Goal: Communication & Community: Answer question/provide support

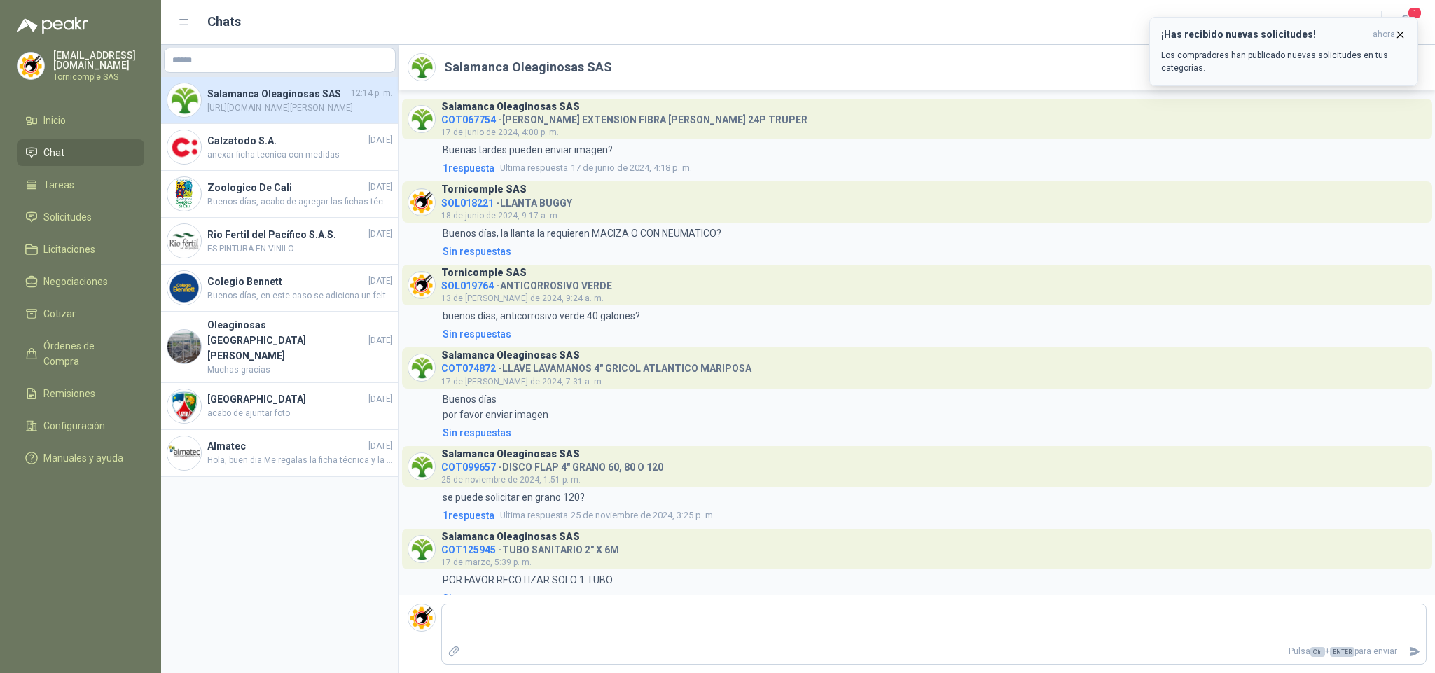
click at [1185, 34] on h3 "¡Has recibido nuevas solicitudes!" at bounding box center [1264, 35] width 206 height 12
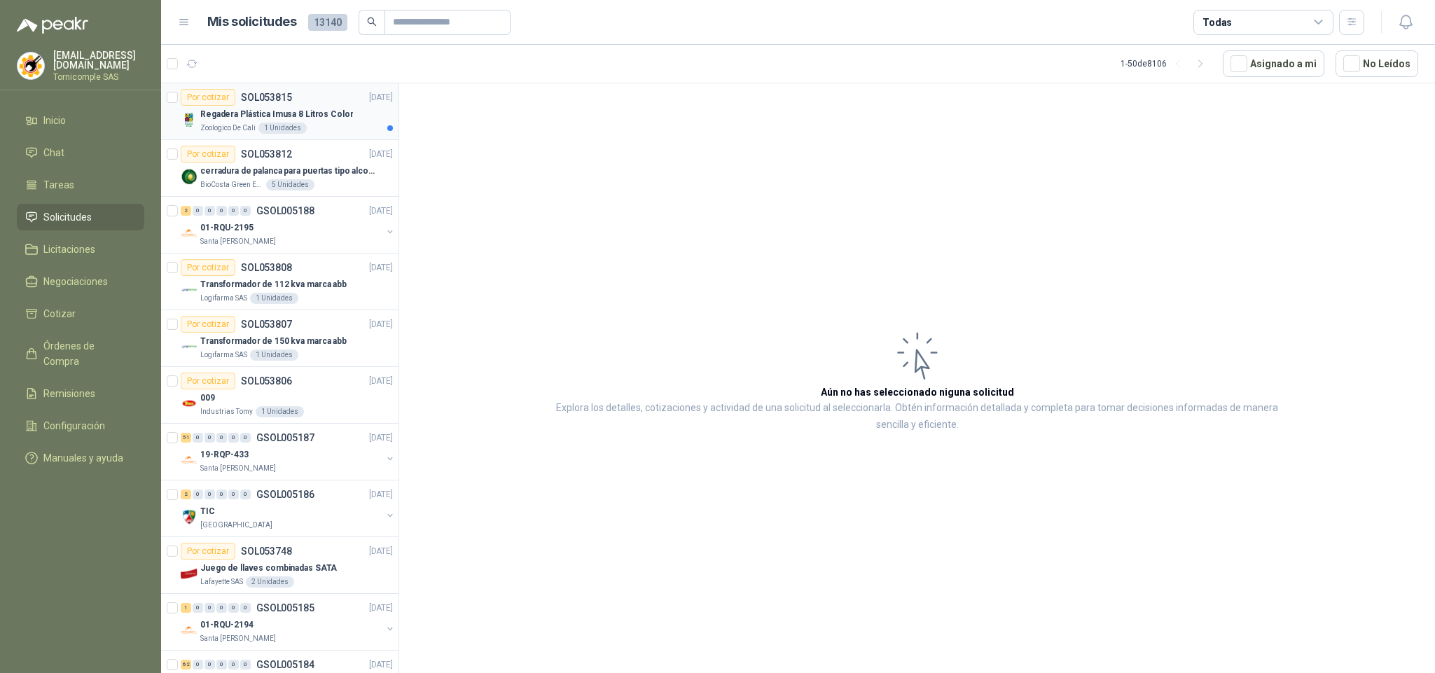
click at [269, 120] on p "Regadera Plástica Imusa 8 Litros Color" at bounding box center [276, 114] width 153 height 13
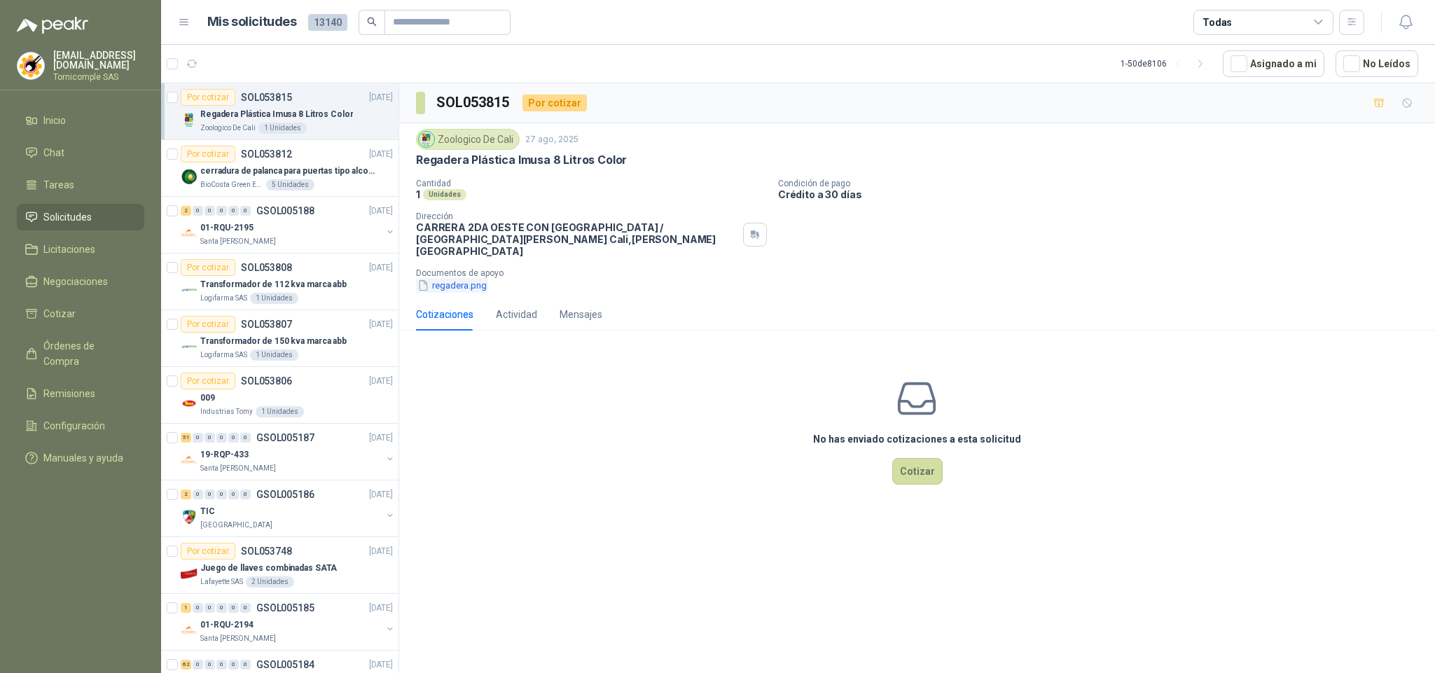
click at [454, 278] on button "regadera.png" at bounding box center [452, 285] width 72 height 15
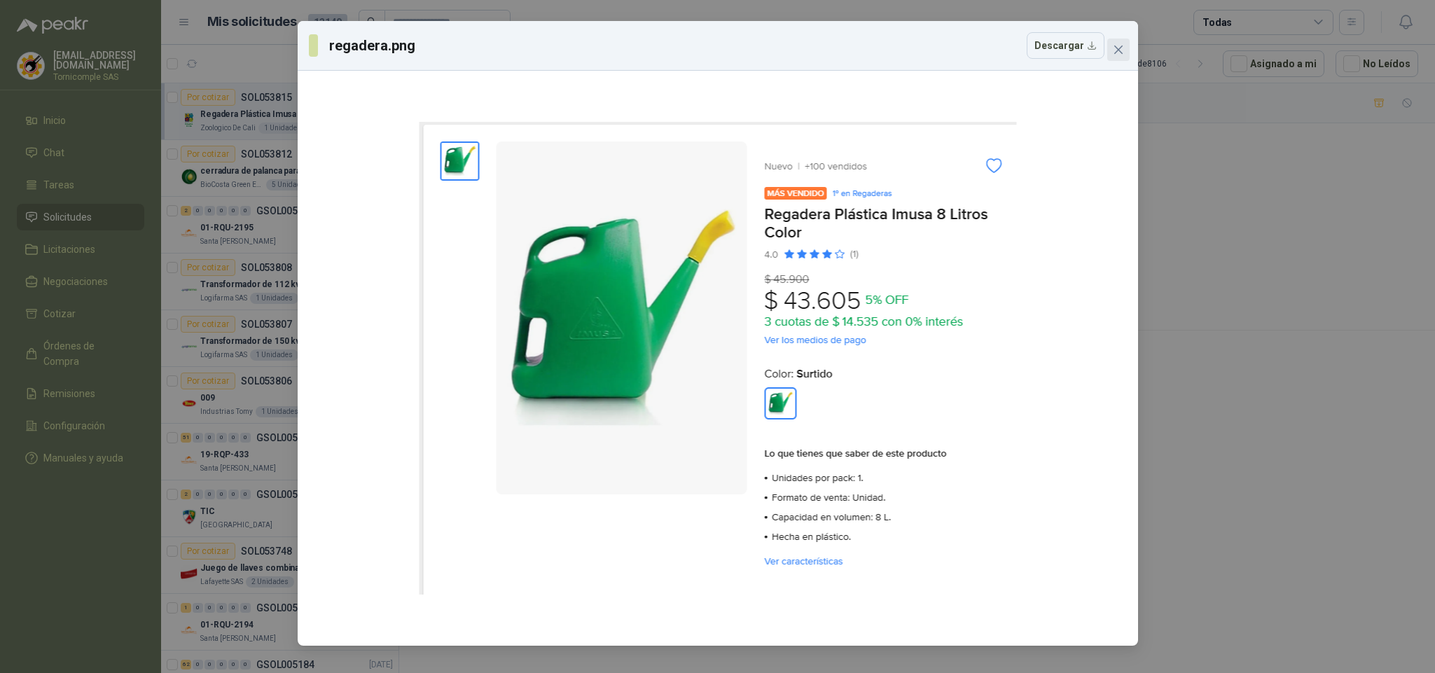
click at [1124, 47] on span "Close" at bounding box center [1118, 49] width 22 height 11
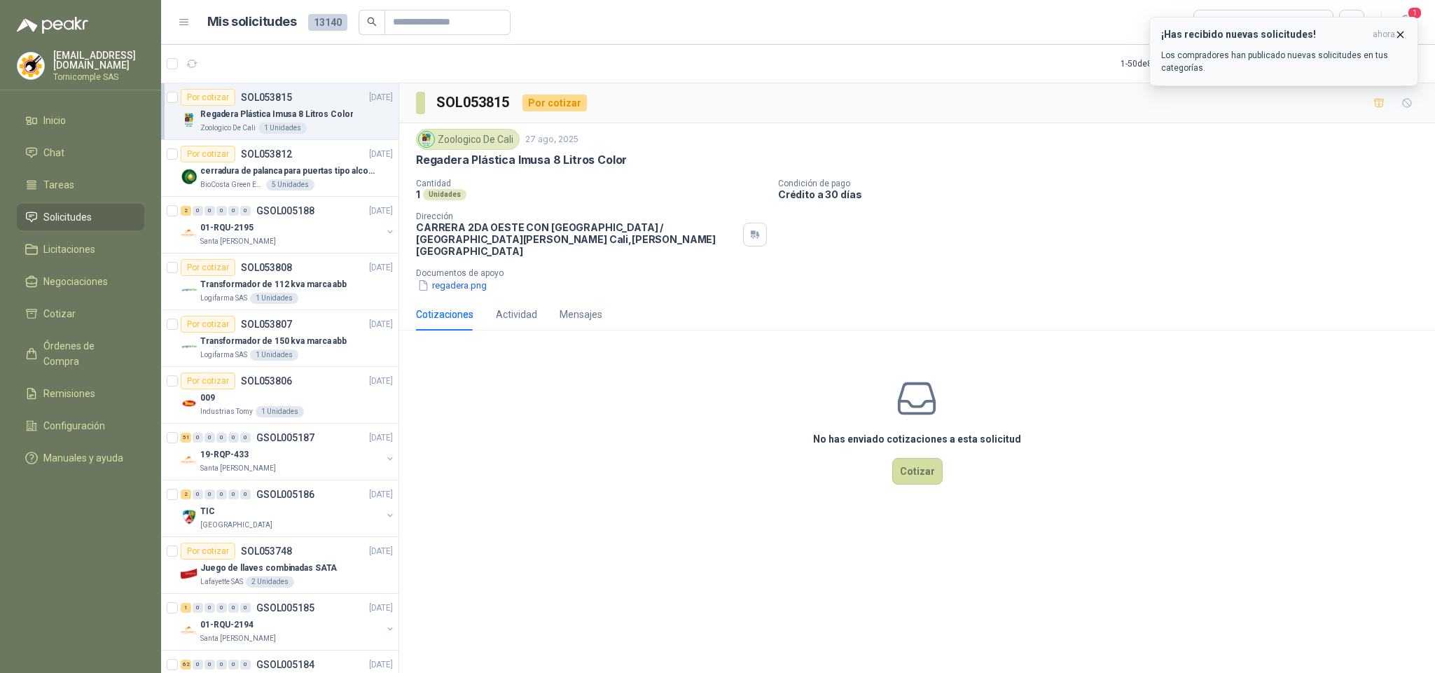
click at [1355, 46] on div "¡Has recibido nuevas solicitudes! ahora Los compradores han publicado nuevas so…" at bounding box center [1283, 52] width 245 height 46
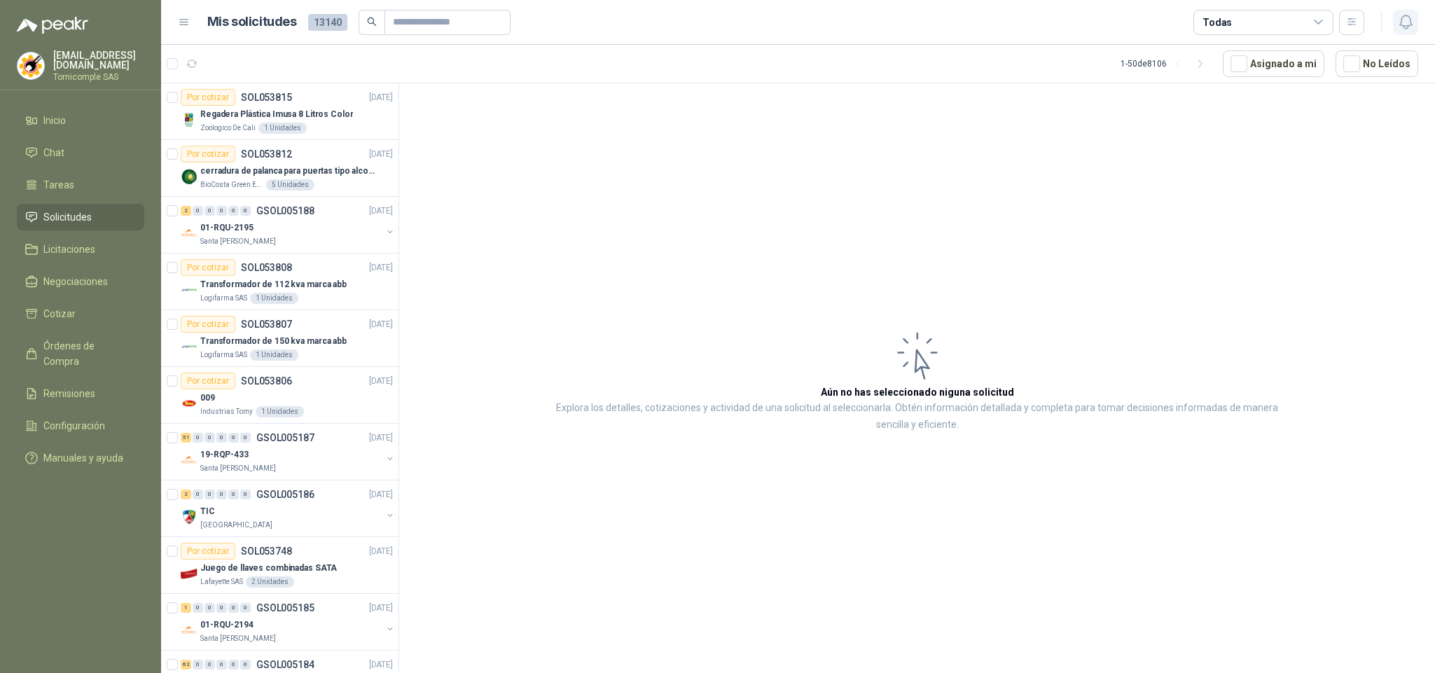
click at [1417, 28] on button "button" at bounding box center [1405, 22] width 25 height 25
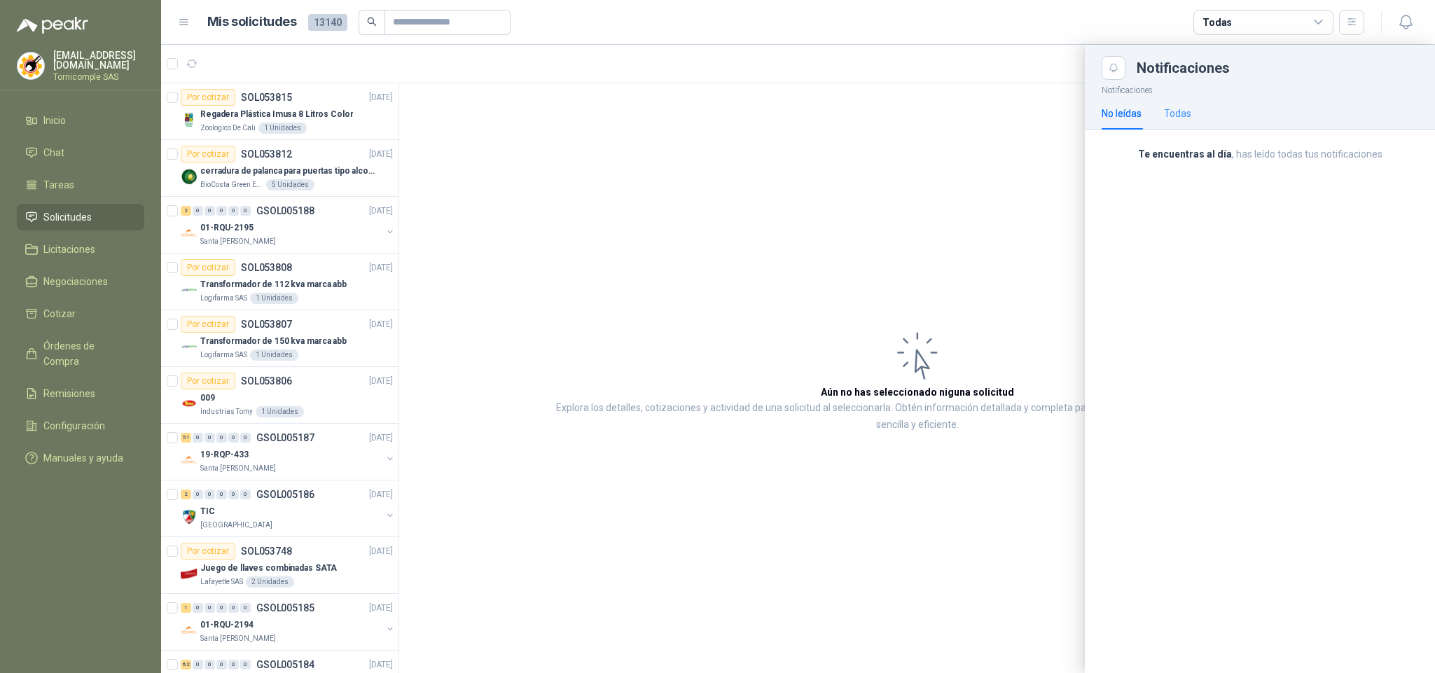
click at [1185, 125] on div "Todas" at bounding box center [1177, 113] width 27 height 32
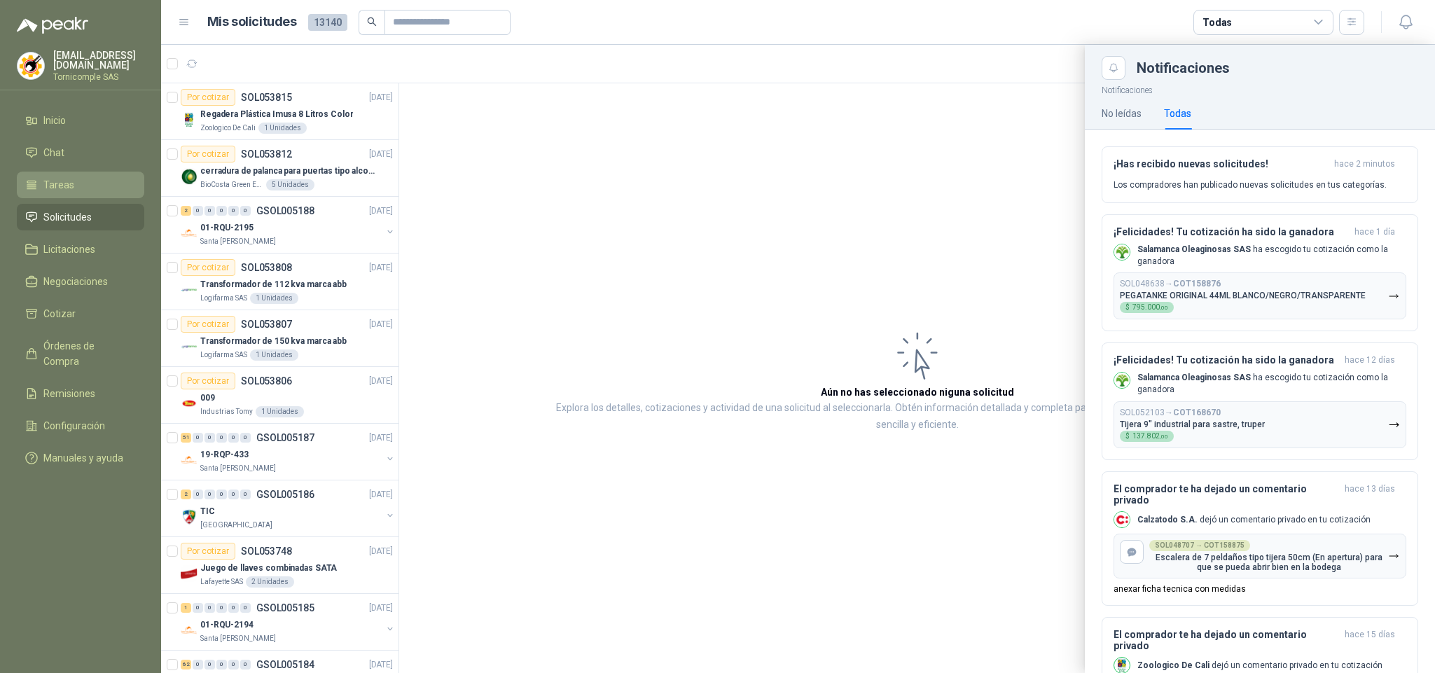
click at [49, 177] on span "Tareas" at bounding box center [58, 184] width 31 height 15
click at [49, 152] on span "Chat" at bounding box center [53, 152] width 21 height 15
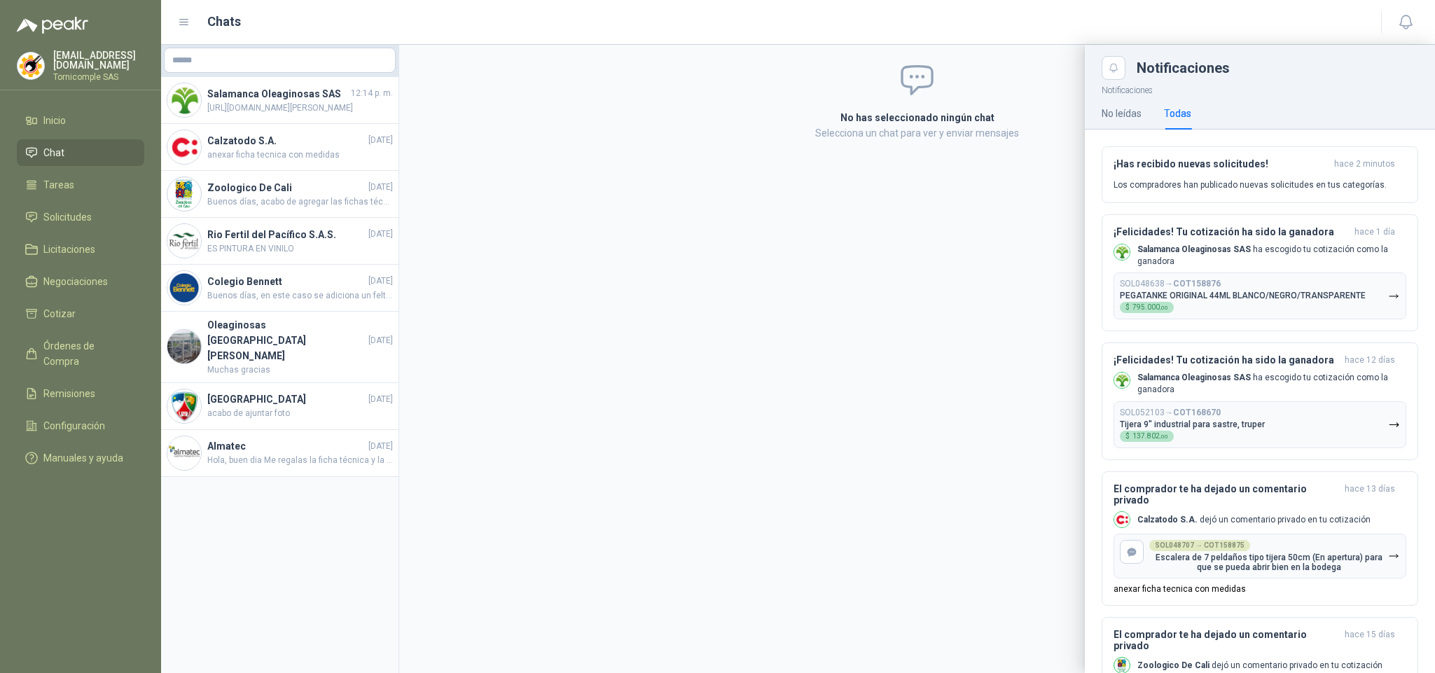
click at [301, 303] on div at bounding box center [798, 359] width 1274 height 628
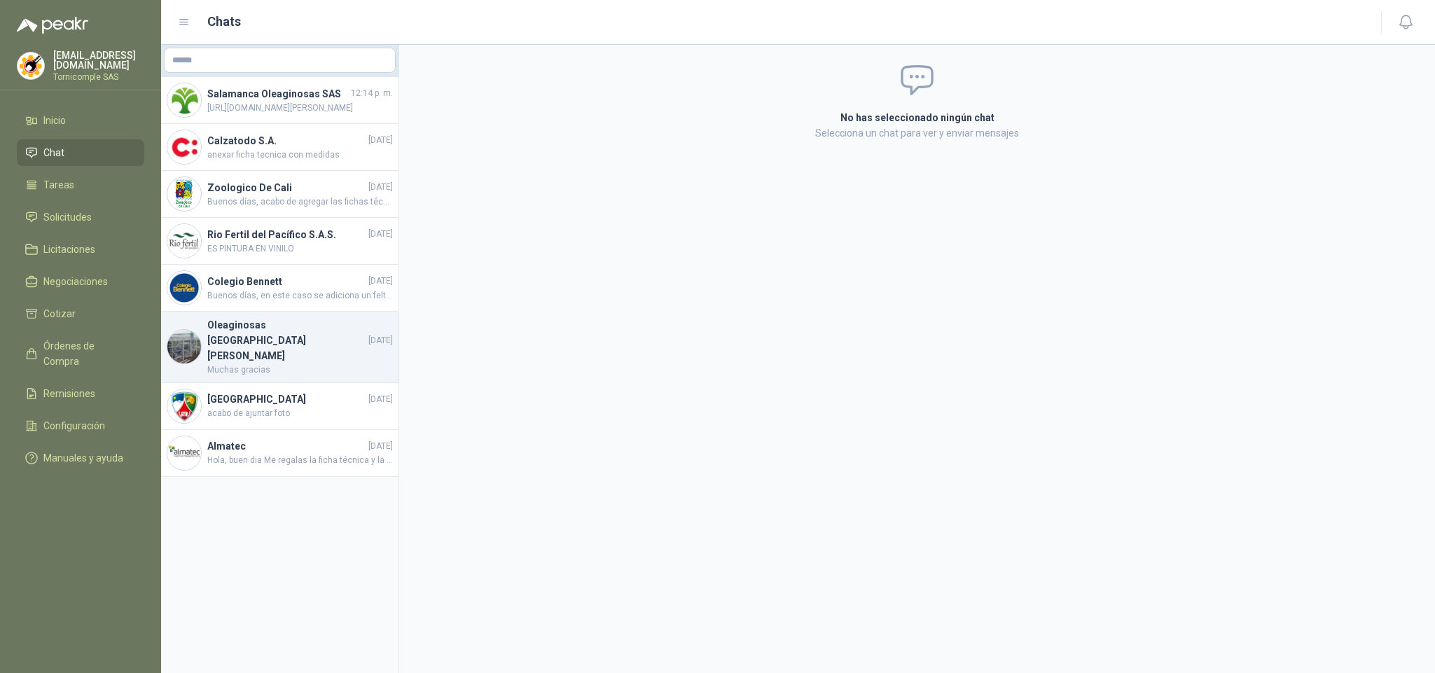
click at [286, 364] on span "Muchas gracias" at bounding box center [300, 370] width 186 height 13
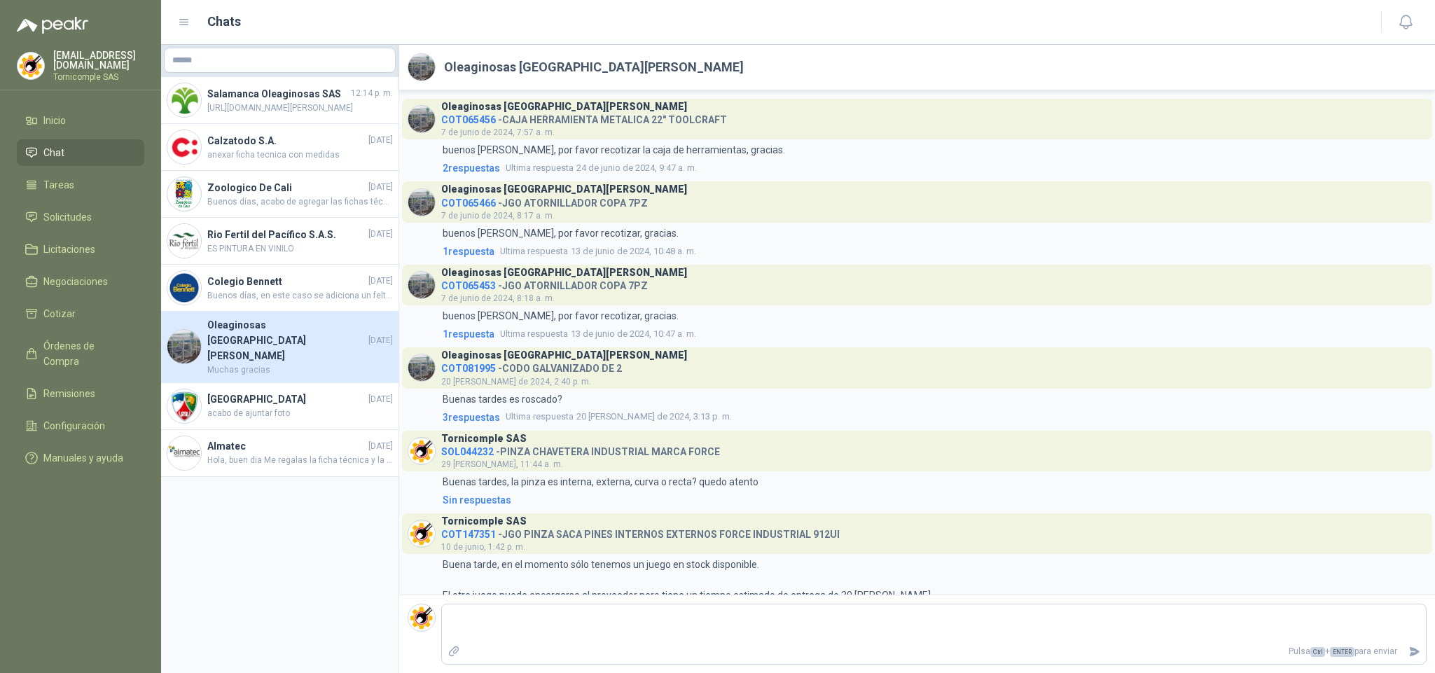
scroll to position [149, 0]
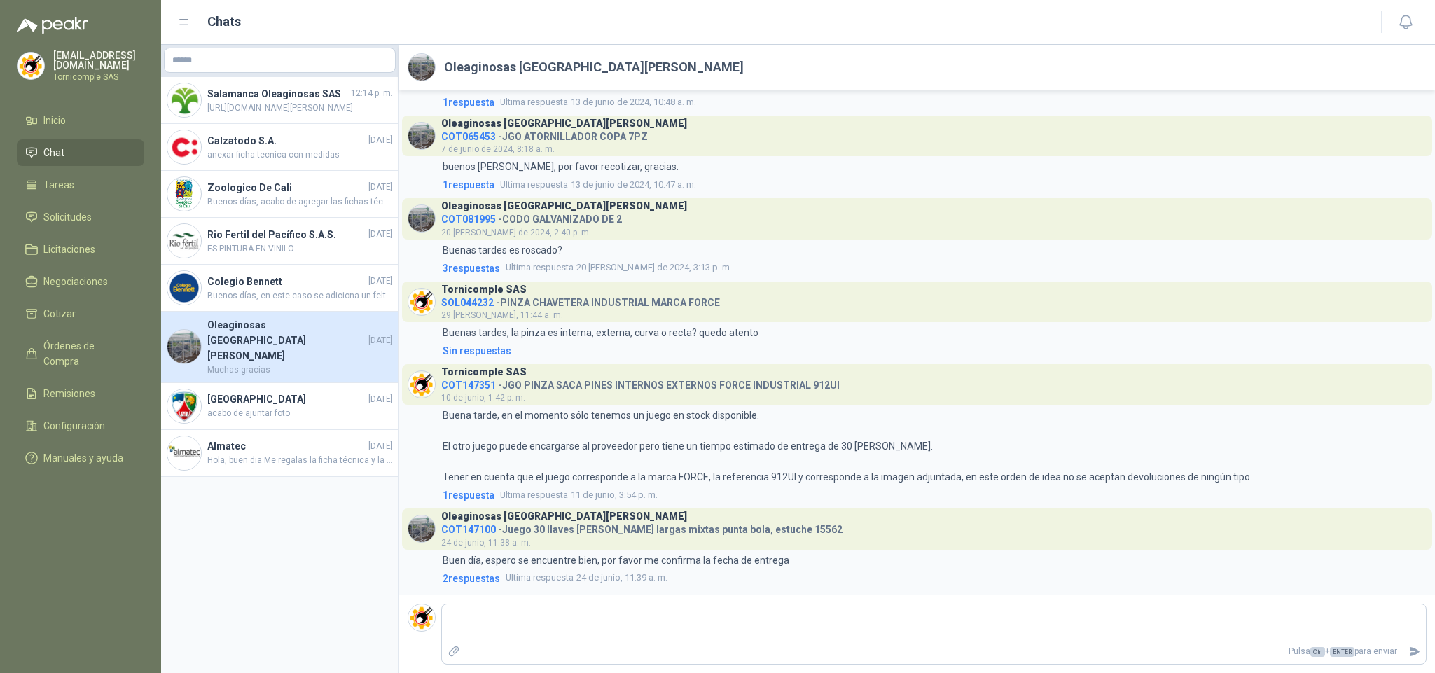
click at [78, 150] on li "Chat" at bounding box center [80, 152] width 111 height 15
